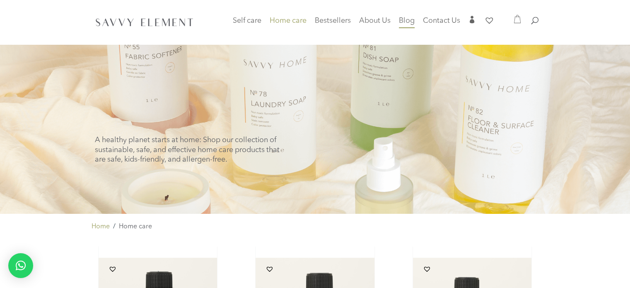
click at [403, 23] on span "Blog" at bounding box center [407, 20] width 16 height 7
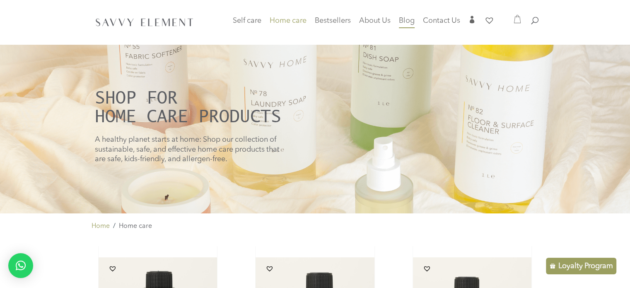
click at [408, 18] on span "Blog" at bounding box center [407, 20] width 16 height 7
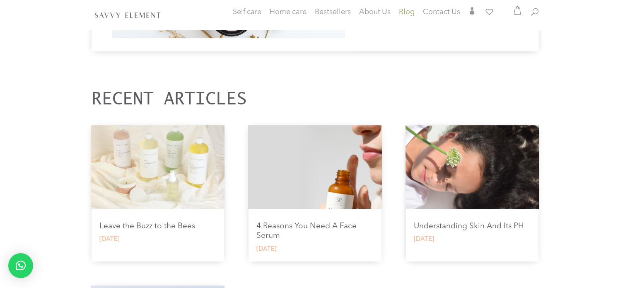
scroll to position [359, 0]
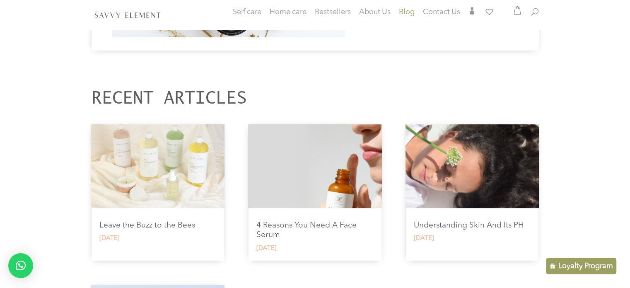
click at [167, 194] on img at bounding box center [157, 165] width 133 height 83
